Goal: Transaction & Acquisition: Obtain resource

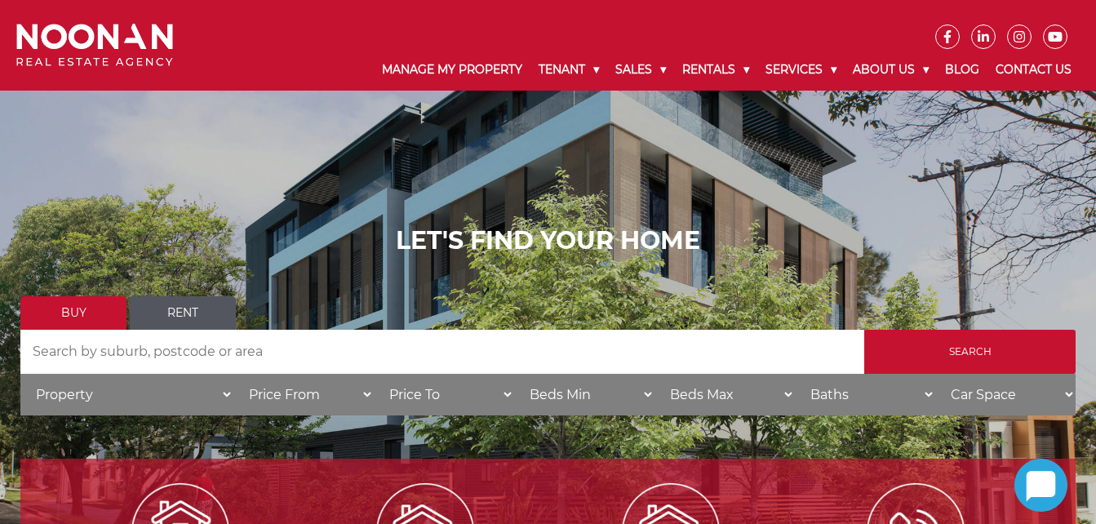
drag, startPoint x: 201, startPoint y: 299, endPoint x: 183, endPoint y: 326, distance: 32.4
click at [201, 299] on link "Rent" at bounding box center [183, 312] width 106 height 33
click at [175, 351] on input "Search by Address" at bounding box center [442, 352] width 844 height 44
type input "[STREET_ADDRESS]"
click at [172, 308] on link "Rent" at bounding box center [183, 312] width 106 height 33
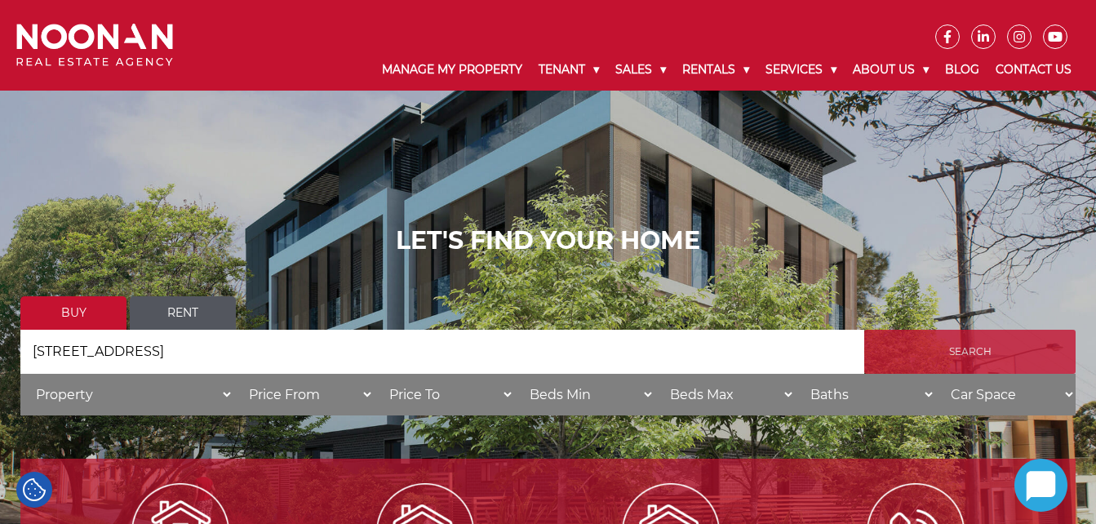
click at [893, 352] on input "Search" at bounding box center [969, 352] width 211 height 44
click at [955, 352] on input "Search" at bounding box center [969, 352] width 211 height 44
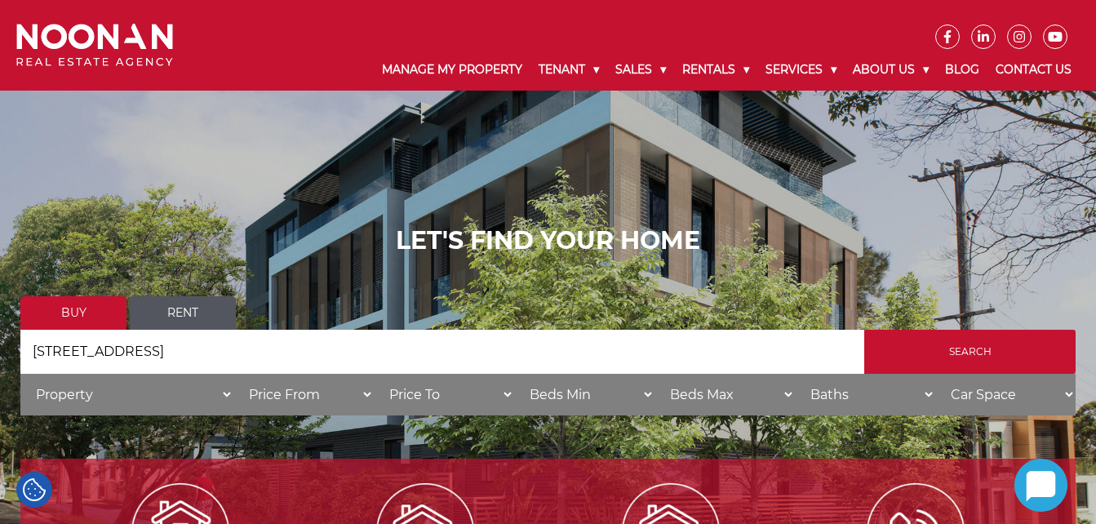
click at [192, 310] on link "Rent" at bounding box center [183, 312] width 106 height 33
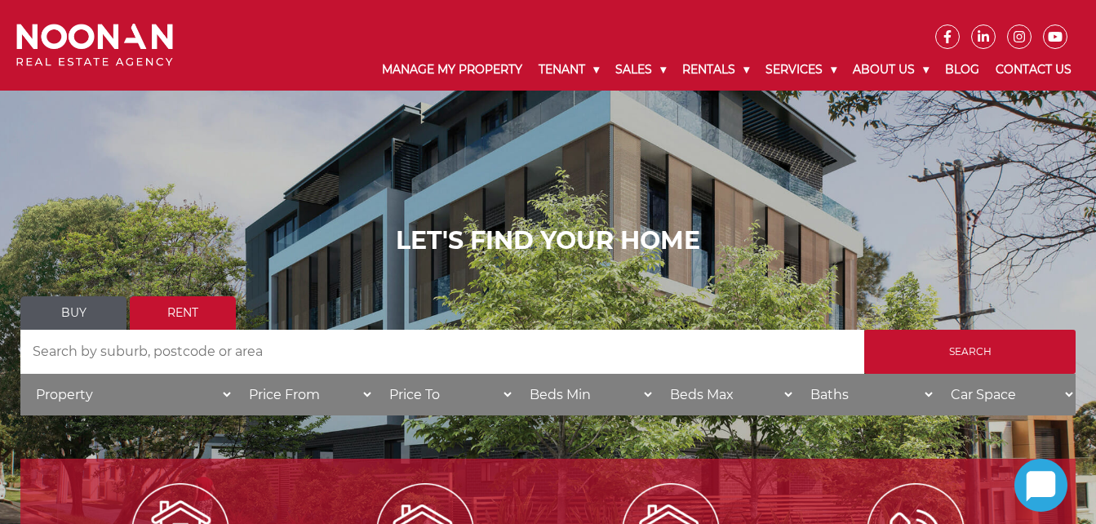
click at [122, 358] on input "Search by Address" at bounding box center [442, 352] width 844 height 44
type input "12 Flood Avenue"
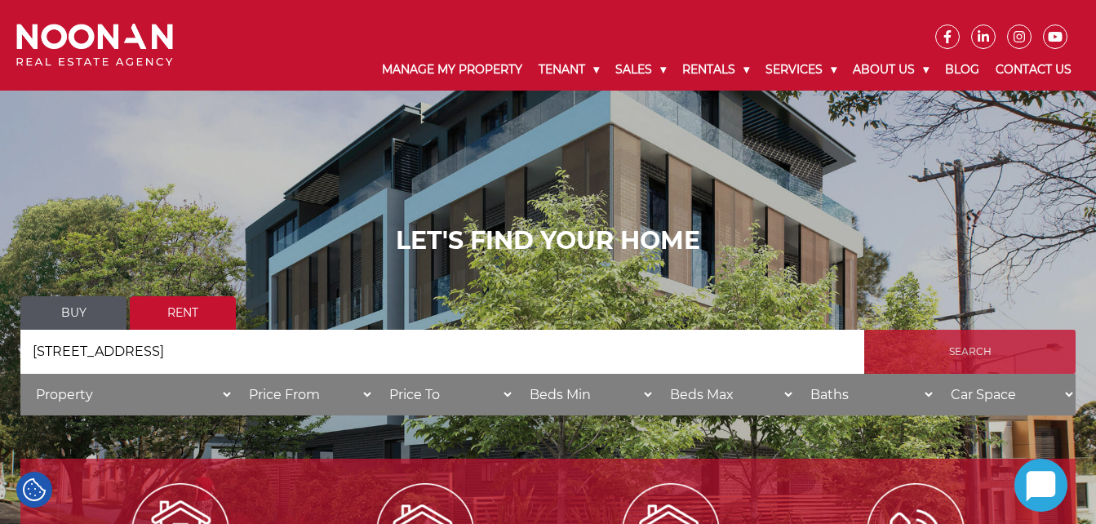
click at [932, 343] on input "Search" at bounding box center [969, 352] width 211 height 44
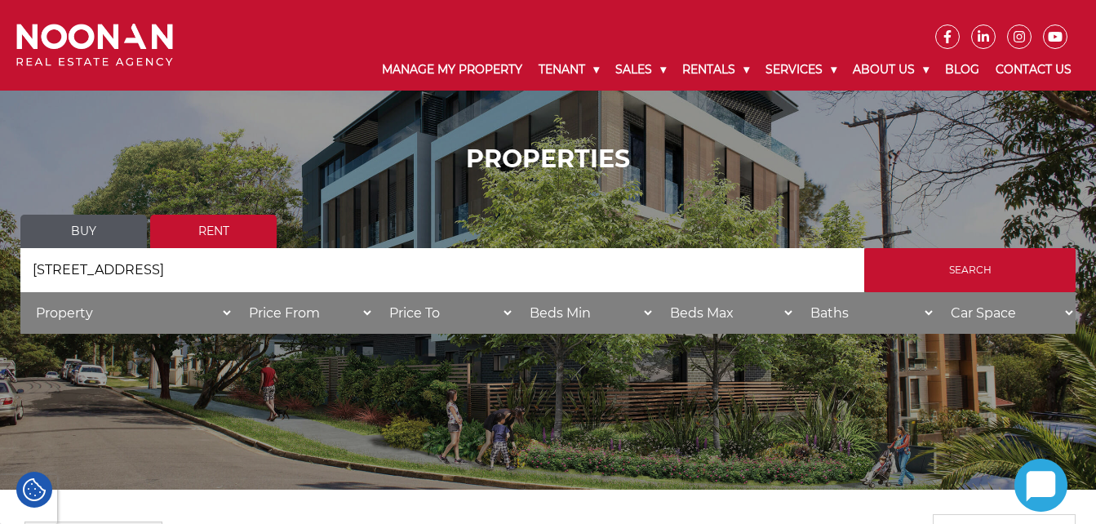
drag, startPoint x: 1095, startPoint y: 122, endPoint x: 1124, endPoint y: 285, distance: 165.8
click at [1095, 285] on html "Manage My Property Tenant Urgent & Emergency Repairs Repairs and Maintenance Re…" at bounding box center [548, 516] width 1096 height 1032
drag, startPoint x: 1124, startPoint y: 285, endPoint x: 914, endPoint y: 149, distance: 250.3
click at [875, 158] on h1 "PROPERTIES" at bounding box center [547, 158] width 1055 height 29
drag, startPoint x: 448, startPoint y: 178, endPoint x: 424, endPoint y: 172, distance: 24.3
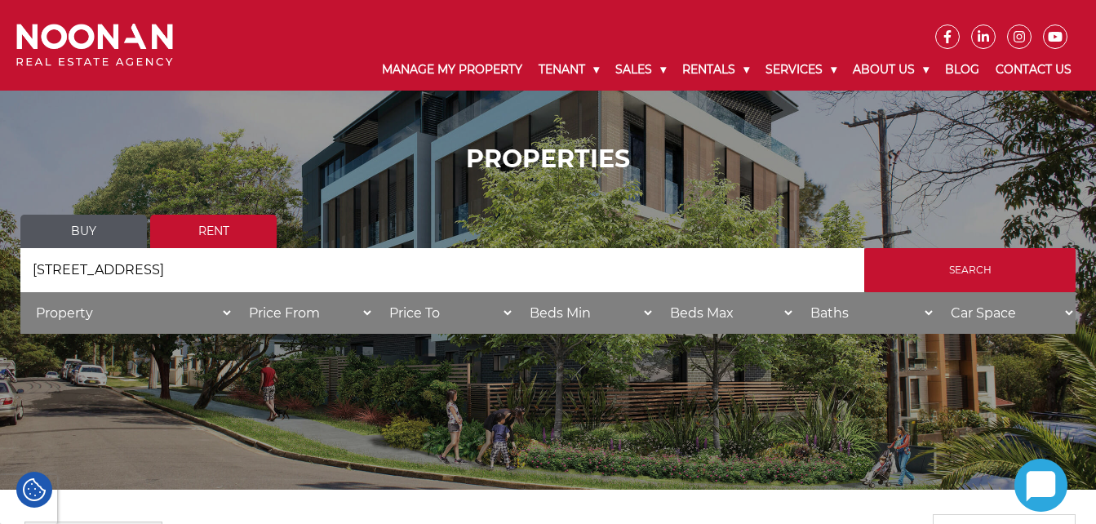
click at [447, 178] on div "PROPERTIES Buy Rent Search Search by Address 12 Flood Avenue House Category Pro…" at bounding box center [547, 244] width 1055 height 201
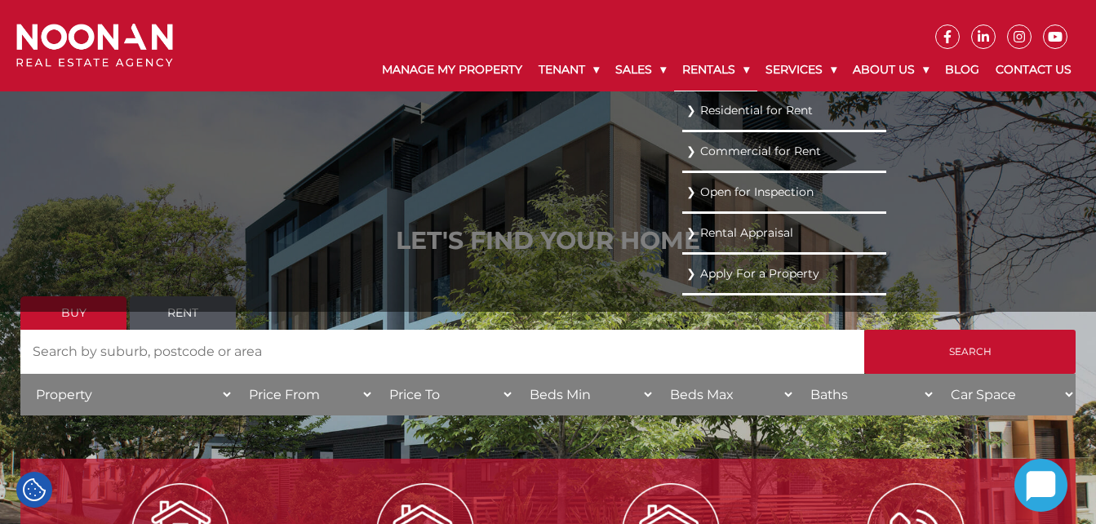
click at [700, 60] on link "Rentals" at bounding box center [715, 70] width 83 height 42
click at [767, 104] on link "Residential for Rent" at bounding box center [784, 110] width 196 height 22
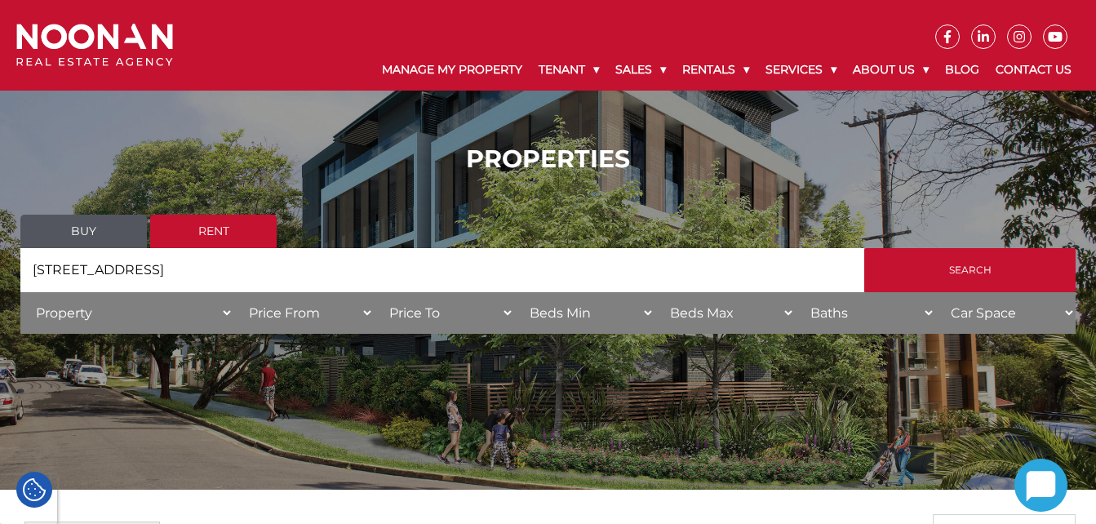
click at [671, 439] on div "PROPERTIES Buy Rent Search Search by Address 12 Flood Avenue House Category Pro…" at bounding box center [548, 245] width 1096 height 490
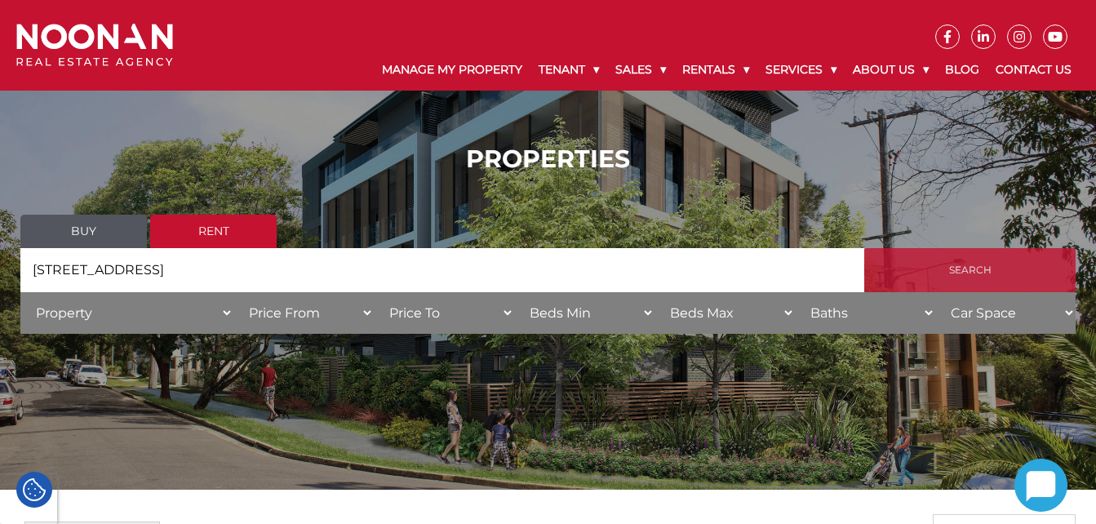
click at [953, 269] on input "Search" at bounding box center [969, 270] width 211 height 44
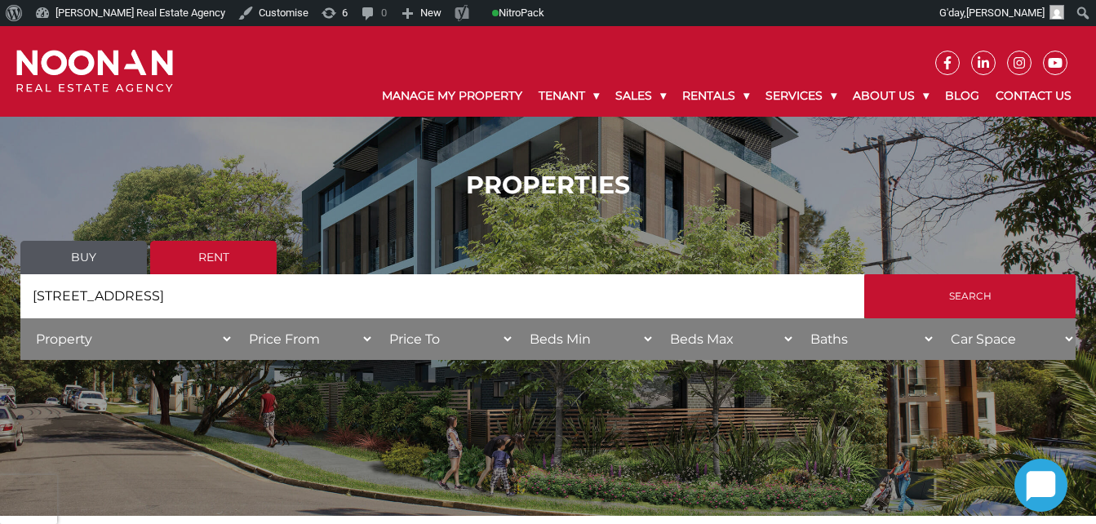
click at [207, 302] on input "[STREET_ADDRESS]" at bounding box center [442, 296] width 844 height 44
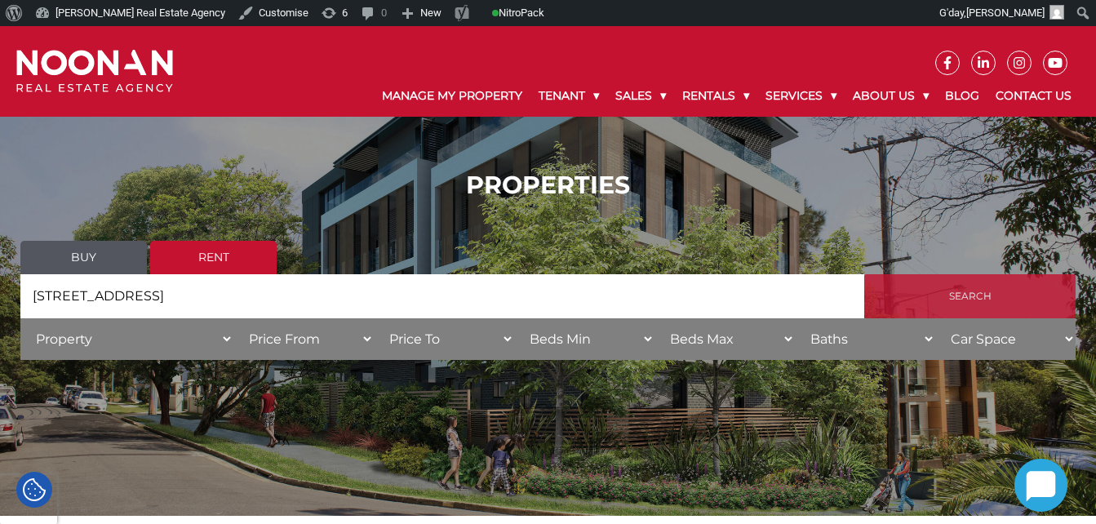
click at [953, 303] on input "Search" at bounding box center [969, 296] width 211 height 44
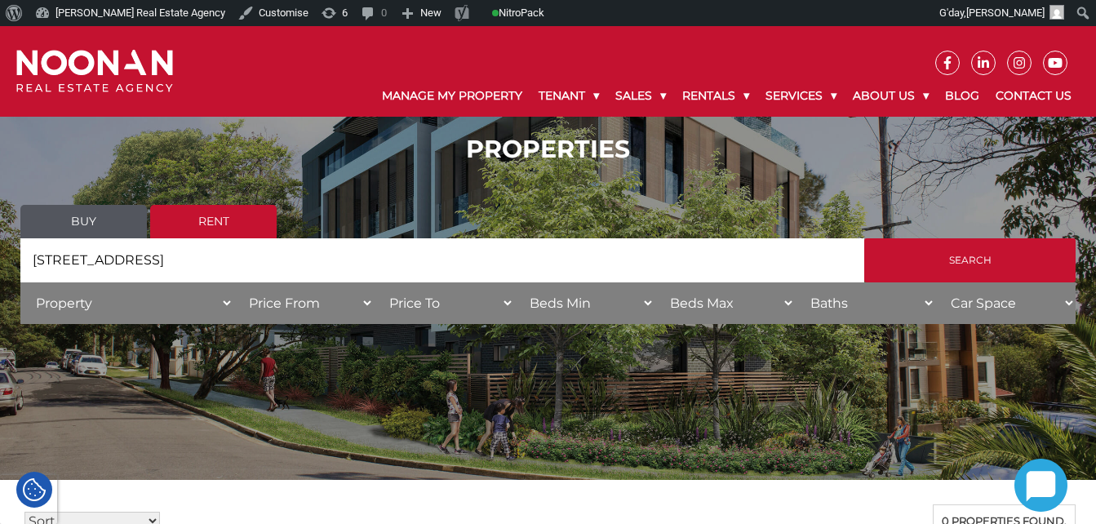
scroll to position [30, 0]
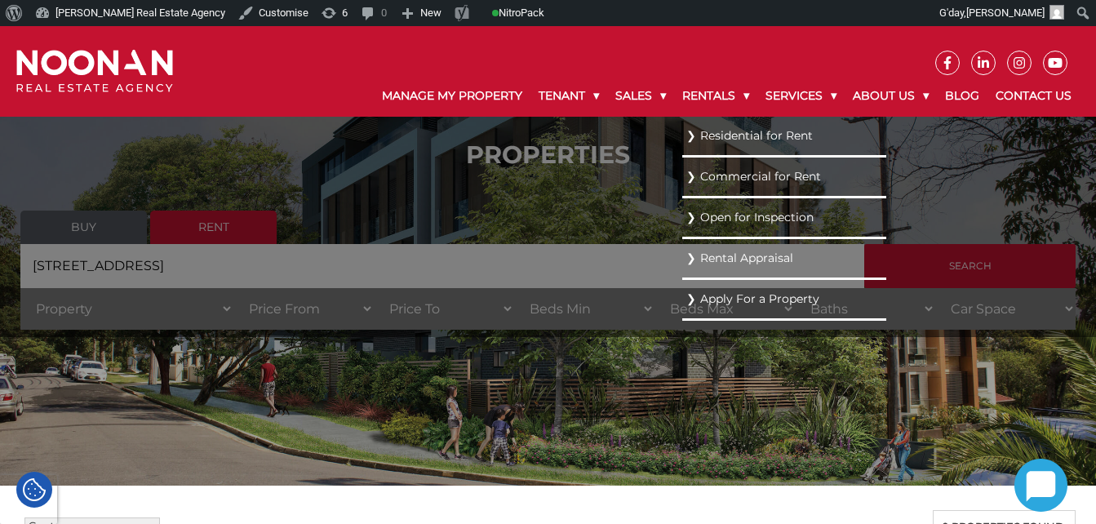
click at [727, 136] on link "Residential for Rent" at bounding box center [784, 136] width 196 height 22
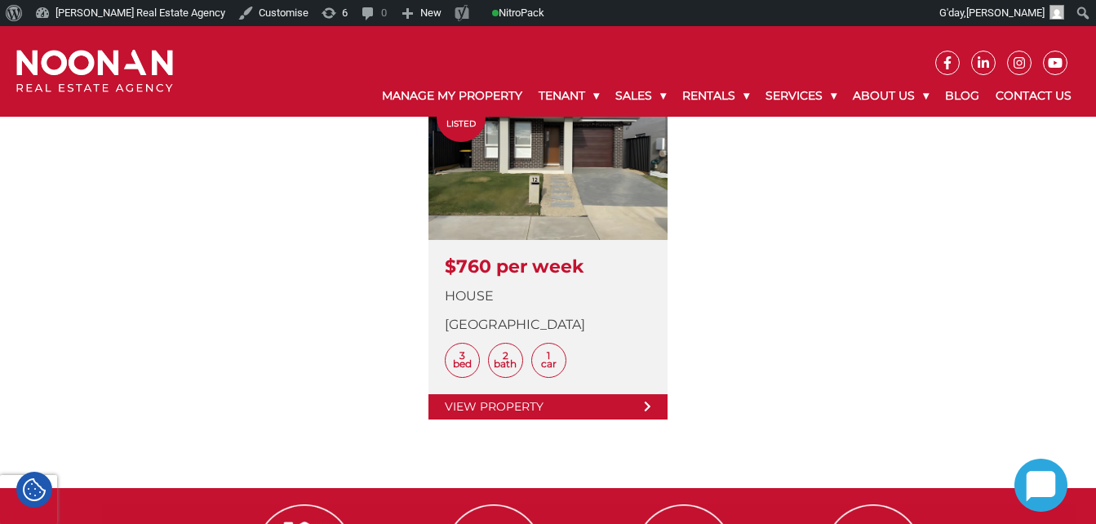
scroll to position [526, 0]
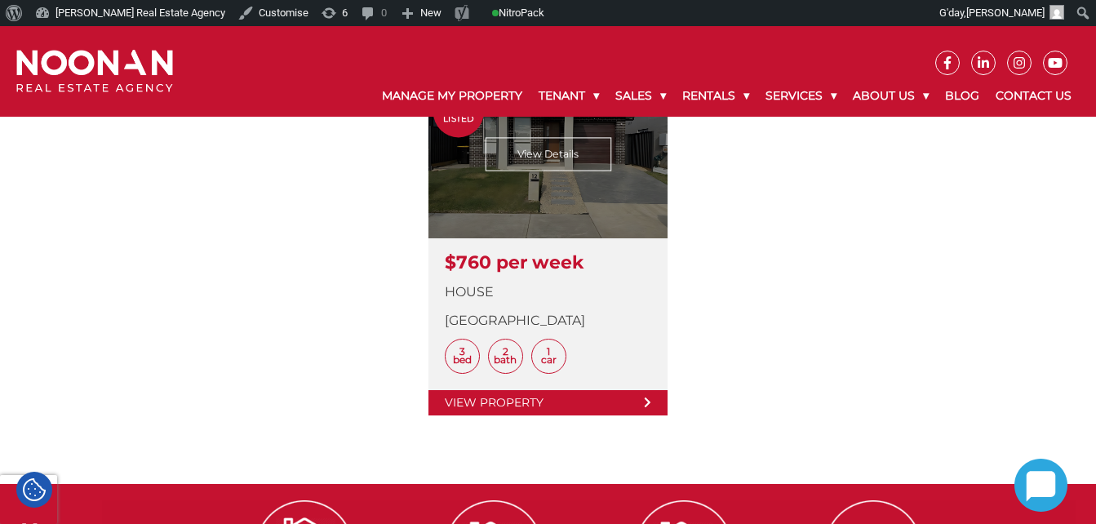
click at [592, 397] on link at bounding box center [547, 244] width 239 height 343
